Goal: Find specific page/section: Find specific page/section

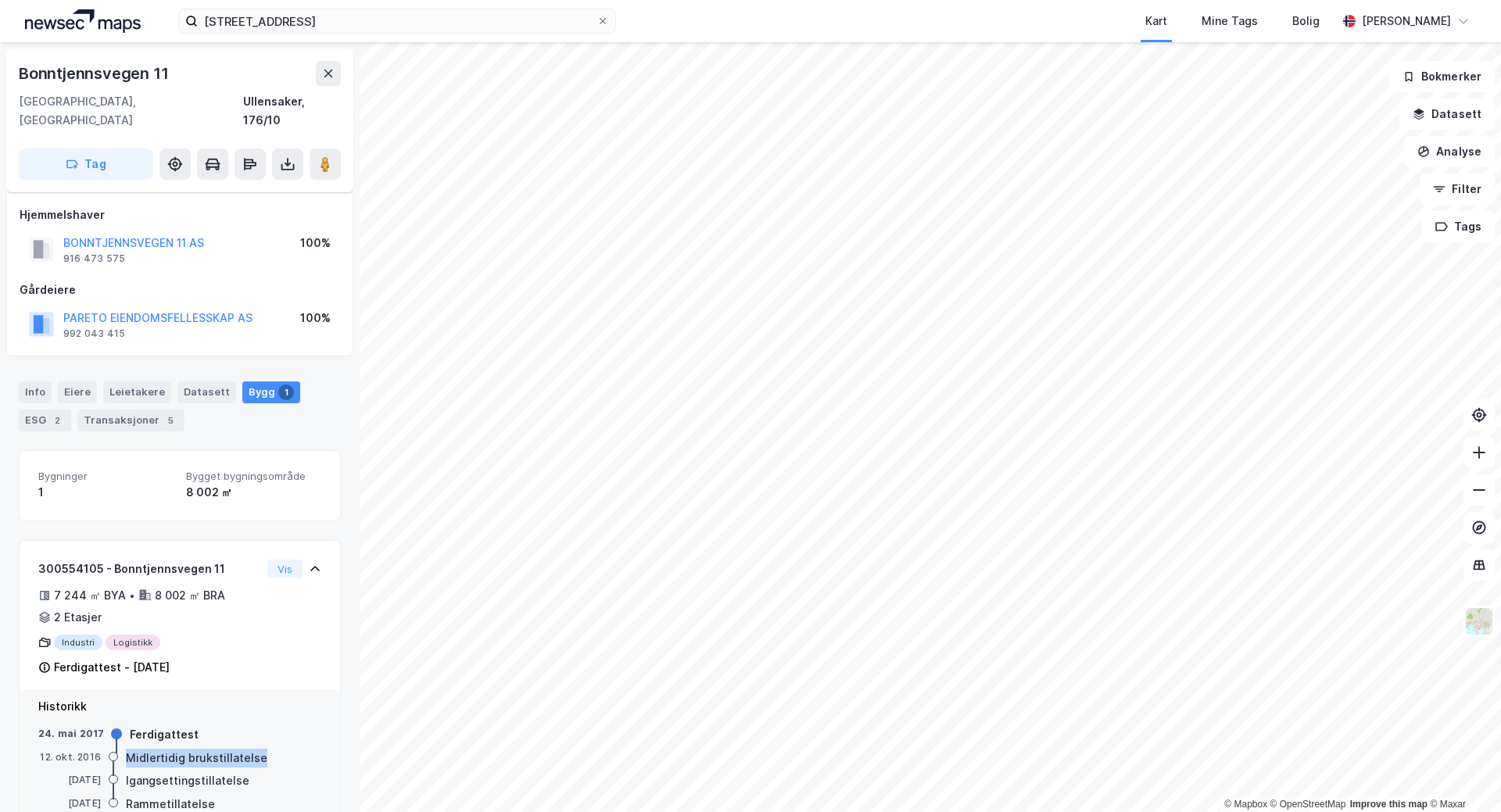
scroll to position [27, 0]
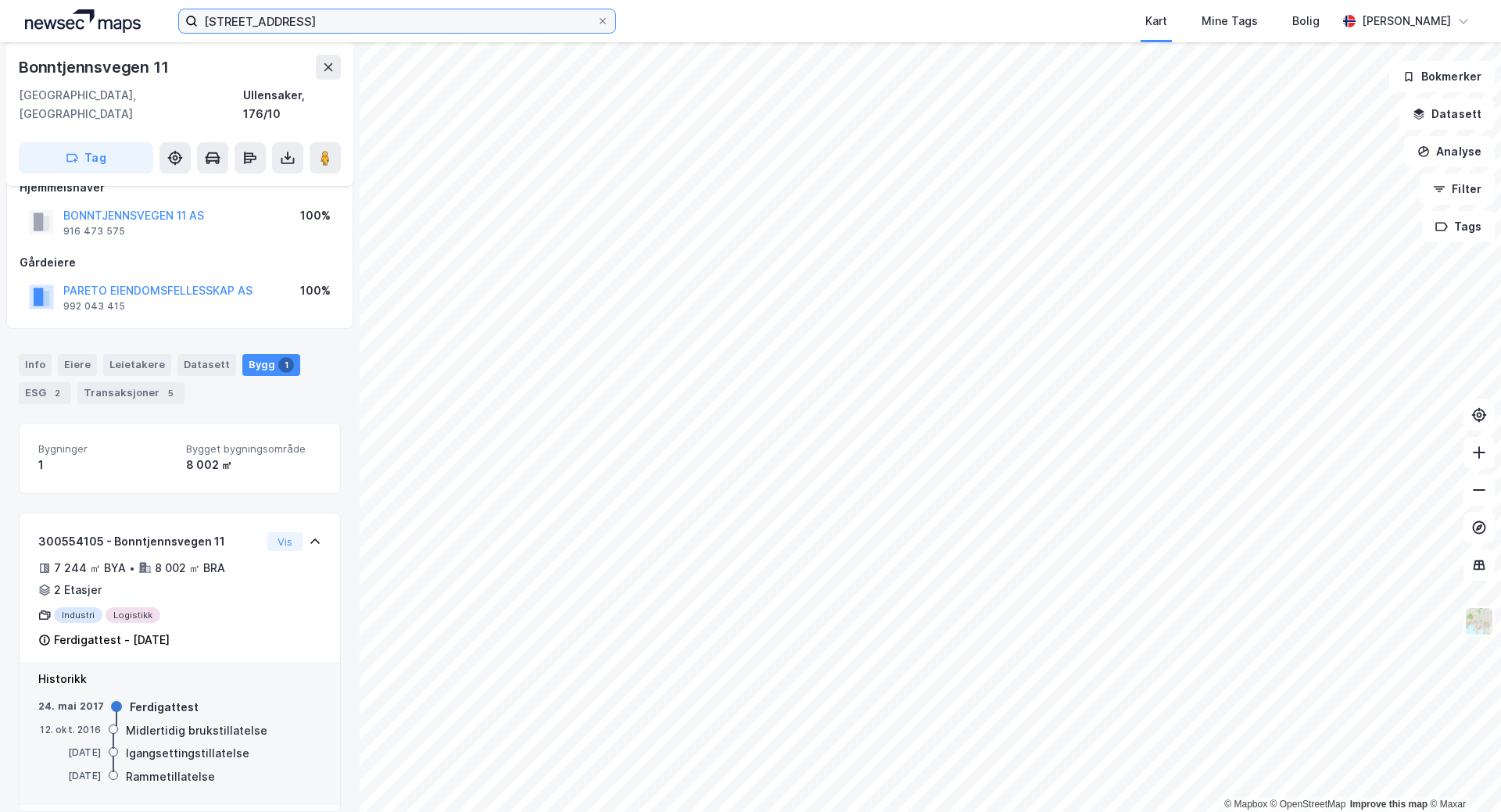
click at [284, 22] on input "[STREET_ADDRESS]" at bounding box center [397, 21] width 399 height 23
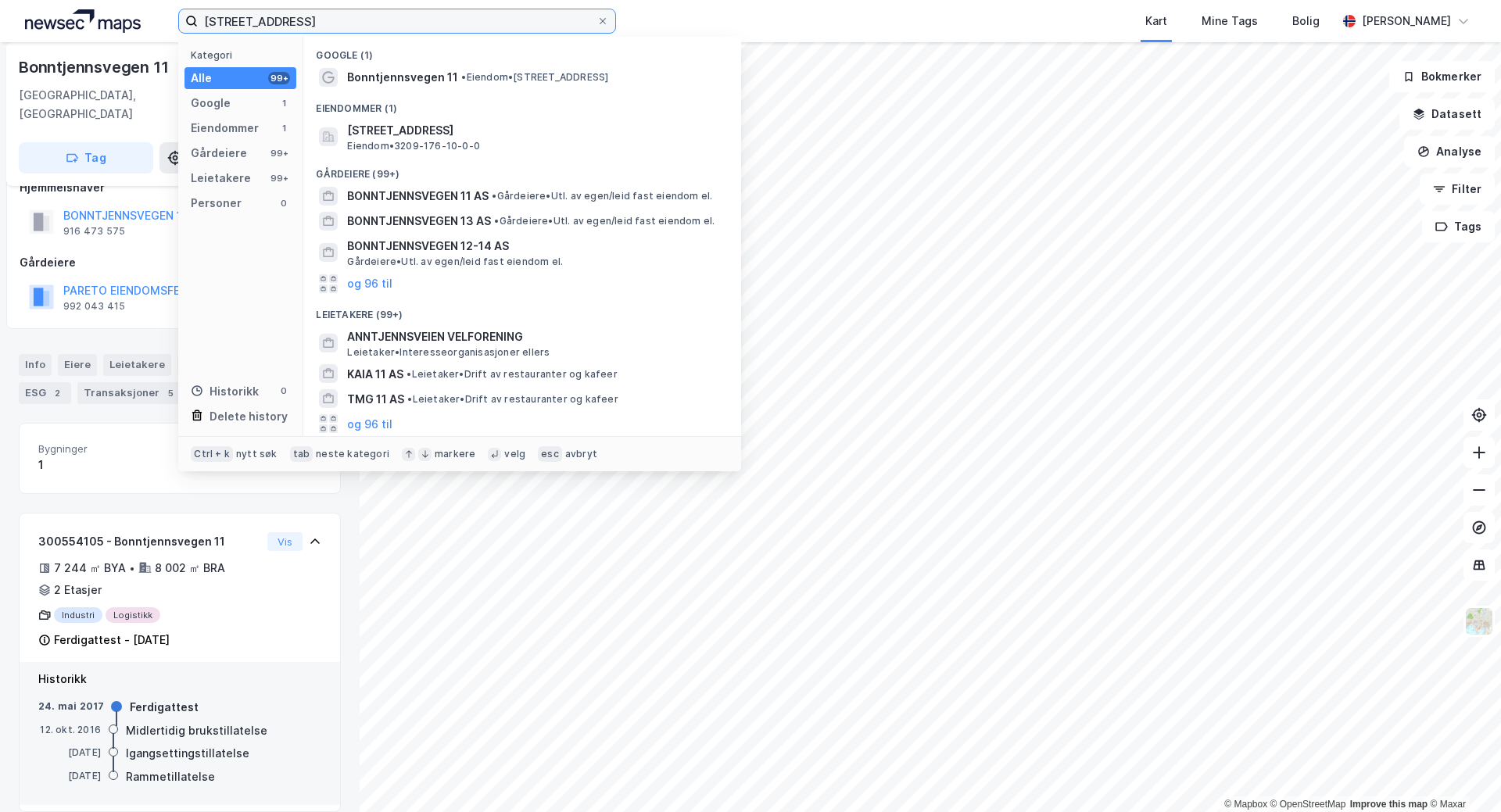
click at [284, 22] on input "[STREET_ADDRESS]" at bounding box center [397, 21] width 399 height 23
click at [603, 17] on icon at bounding box center [603, 22] width 9 height 9
click at [597, 17] on input "[STREET_ADDRESS]" at bounding box center [397, 21] width 399 height 23
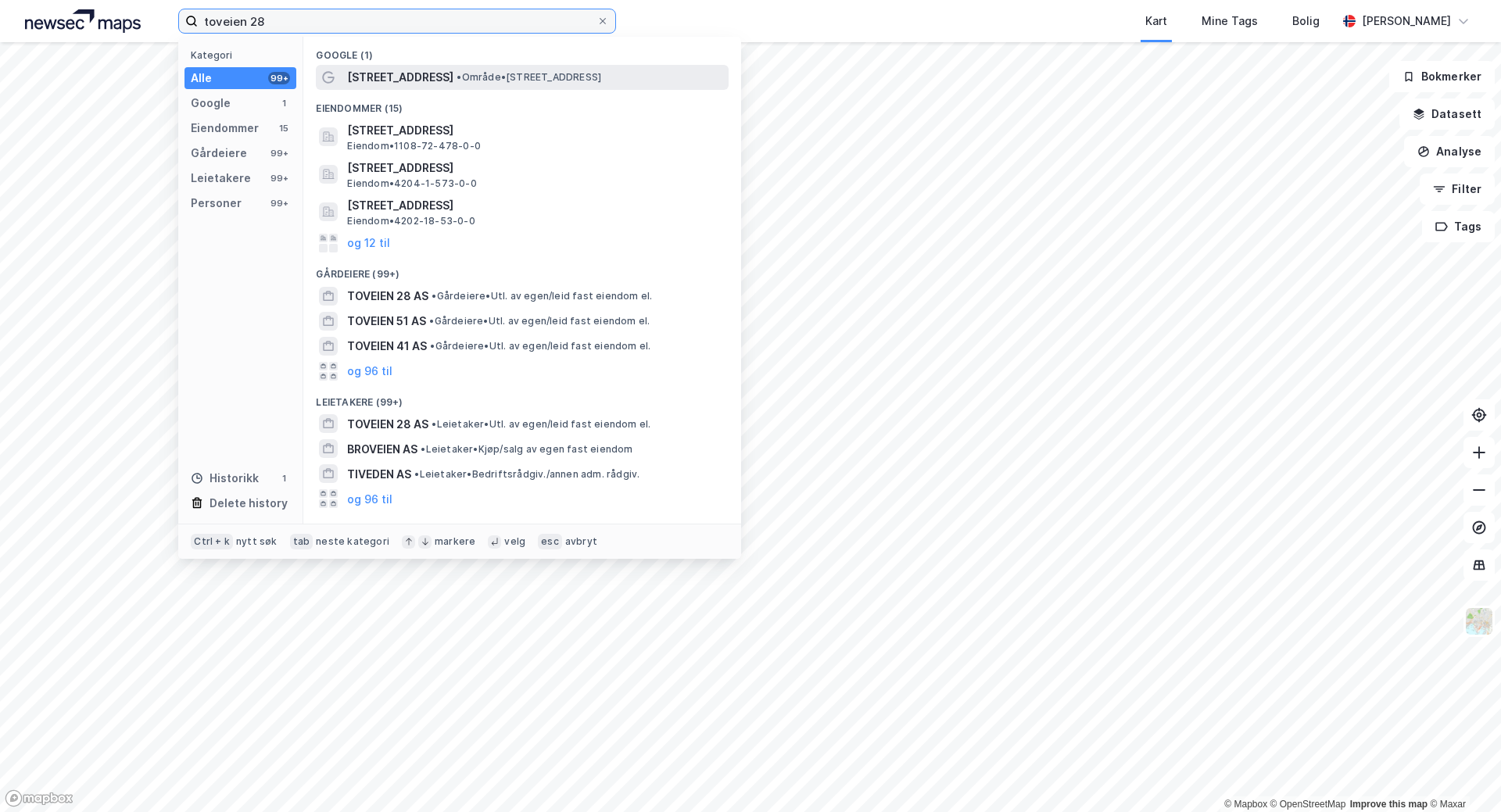
type input "toveien 28"
